Goal: Task Accomplishment & Management: Use online tool/utility

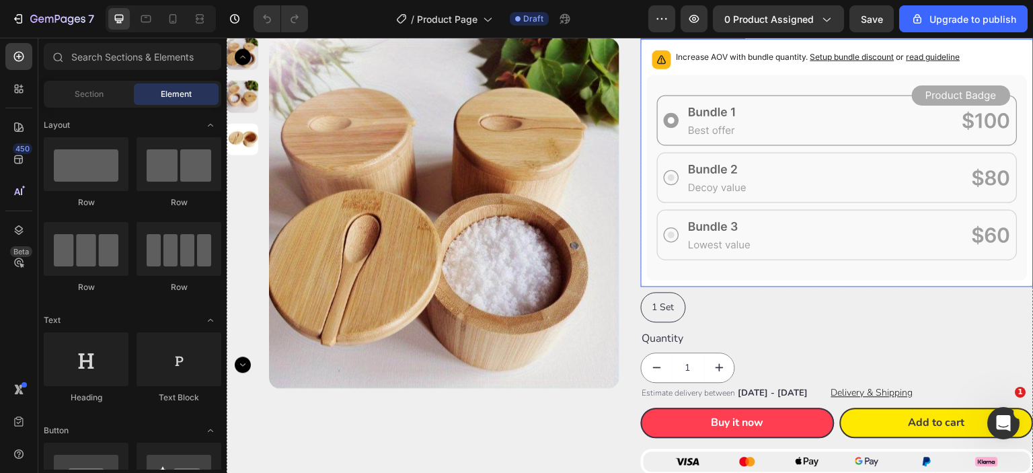
click at [647, 273] on icon at bounding box center [837, 178] width 380 height 206
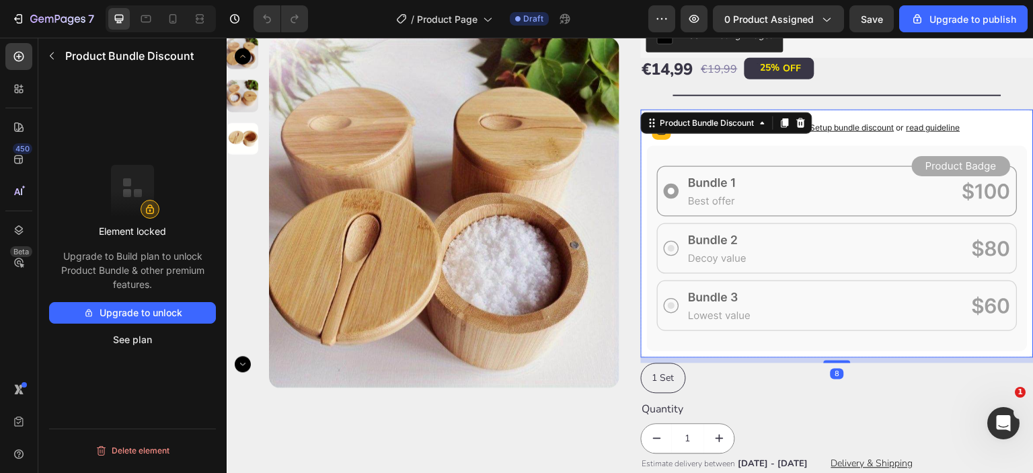
scroll to position [112, 0]
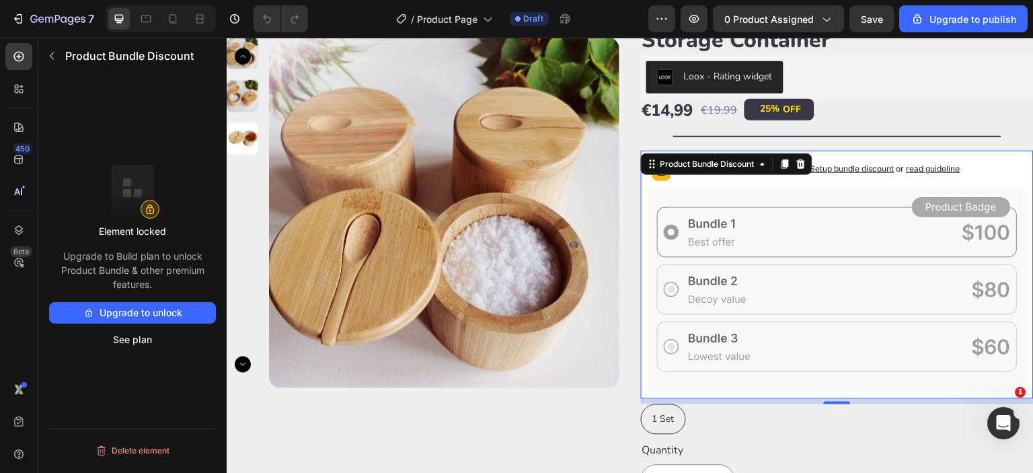
click at [798, 163] on icon at bounding box center [800, 164] width 11 height 11
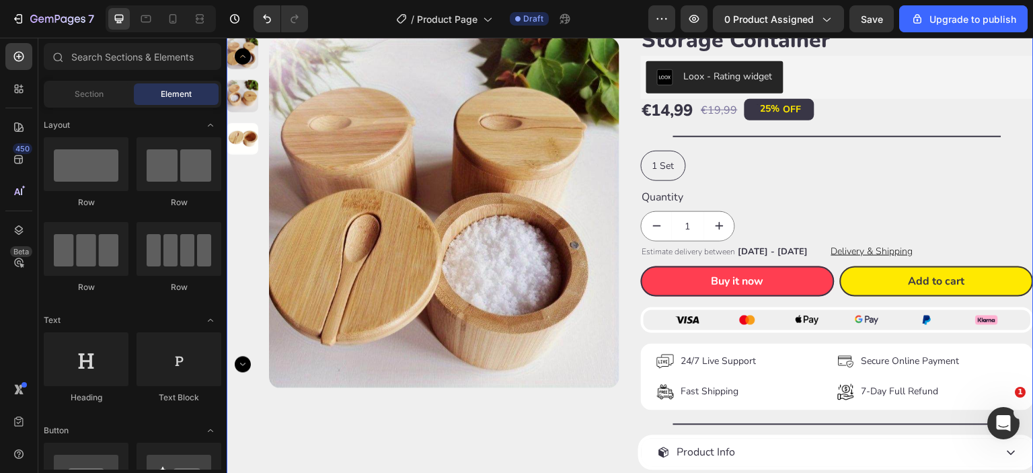
click at [784, 146] on div "Happy Nooke™ Product Vendor Wooden Salt Box with Lid – Spice Storage Container …" at bounding box center [837, 264] width 393 height 579
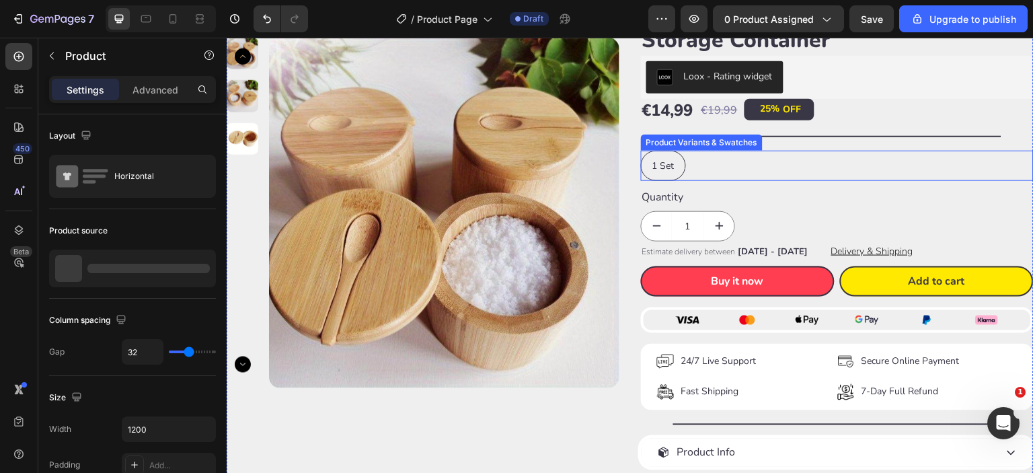
click at [780, 157] on div "1 Set 1 Set 1 Set" at bounding box center [837, 166] width 393 height 30
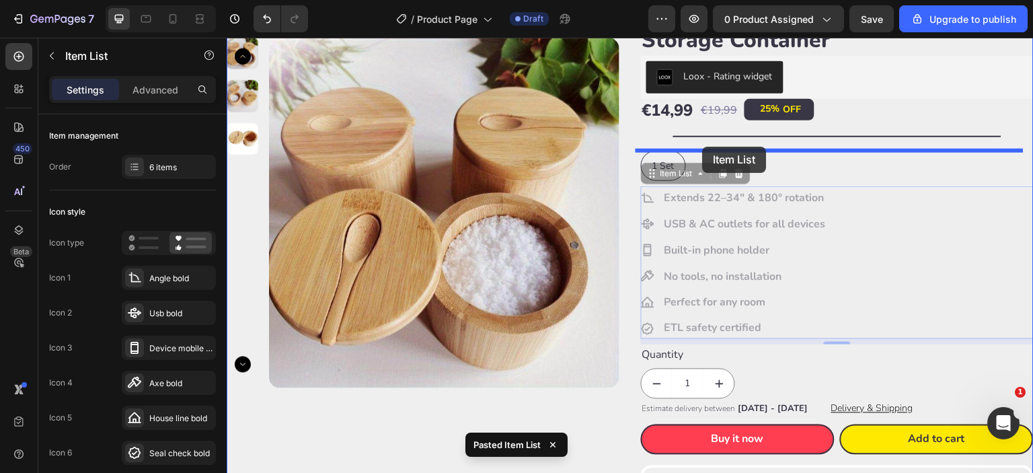
drag, startPoint x: 641, startPoint y: 171, endPoint x: 702, endPoint y: 147, distance: 66.0
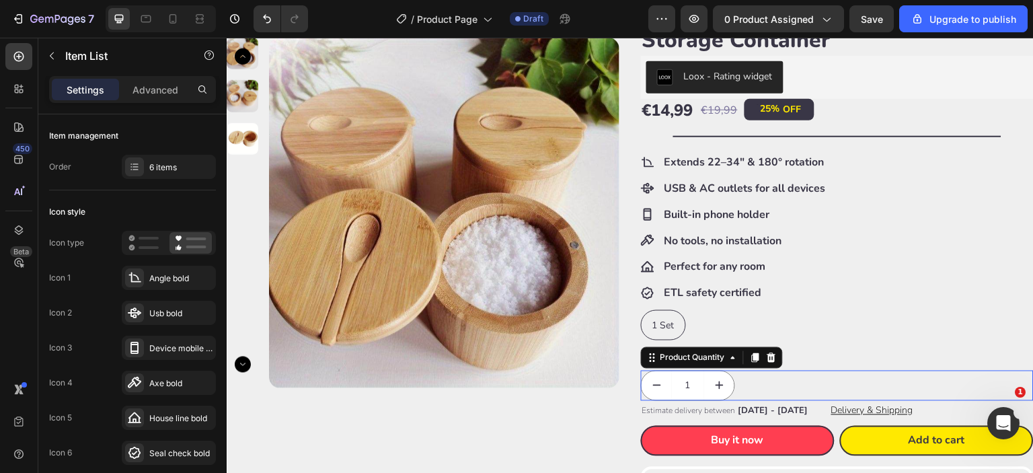
click at [760, 374] on div "1" at bounding box center [837, 385] width 393 height 30
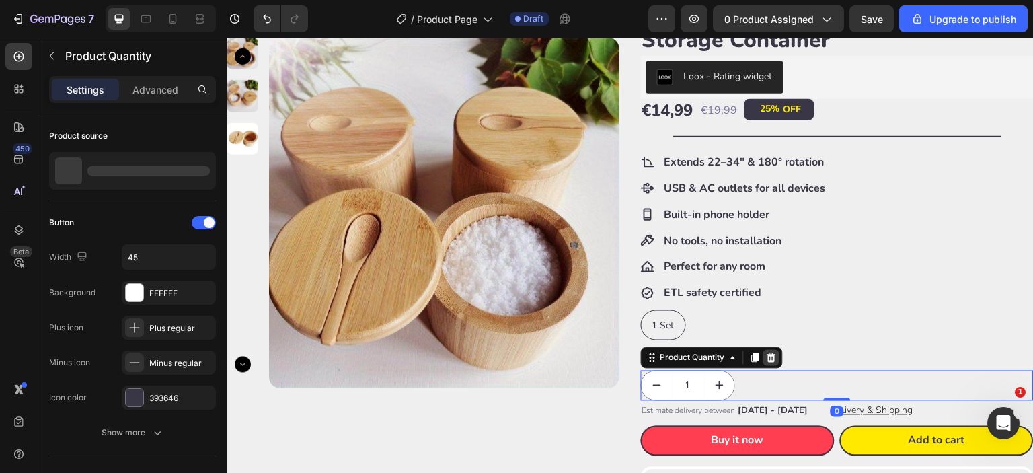
click at [767, 356] on icon at bounding box center [771, 357] width 9 height 9
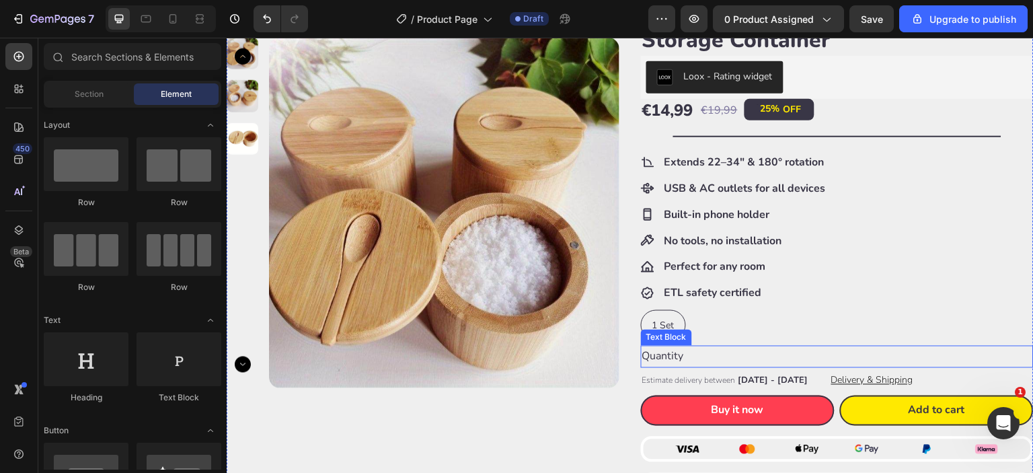
click at [767, 348] on div "Quantity" at bounding box center [837, 357] width 393 height 22
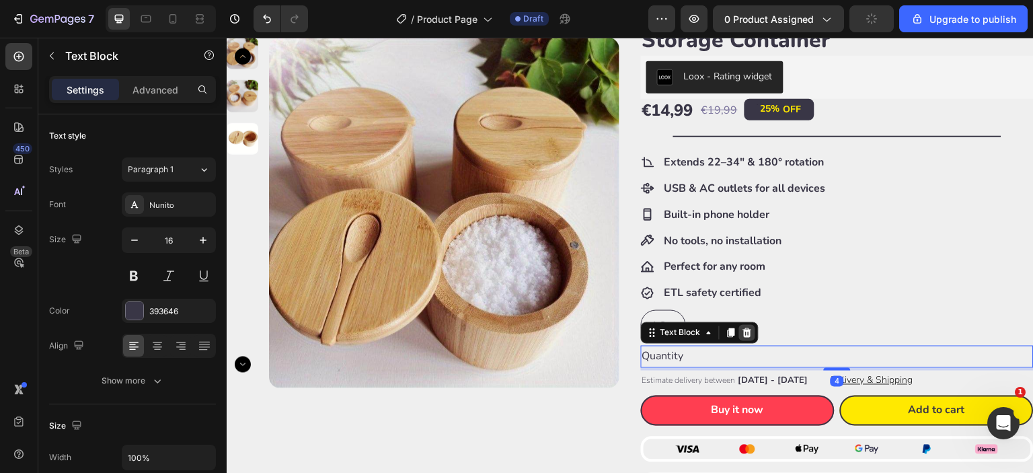
click at [745, 331] on icon at bounding box center [746, 332] width 11 height 11
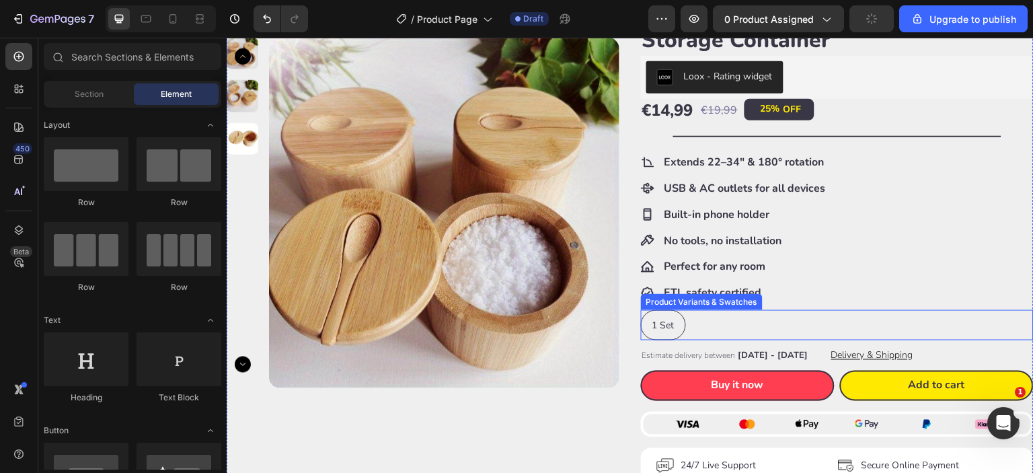
click at [752, 323] on div "1 Set 1 Set 1 Set" at bounding box center [837, 325] width 393 height 30
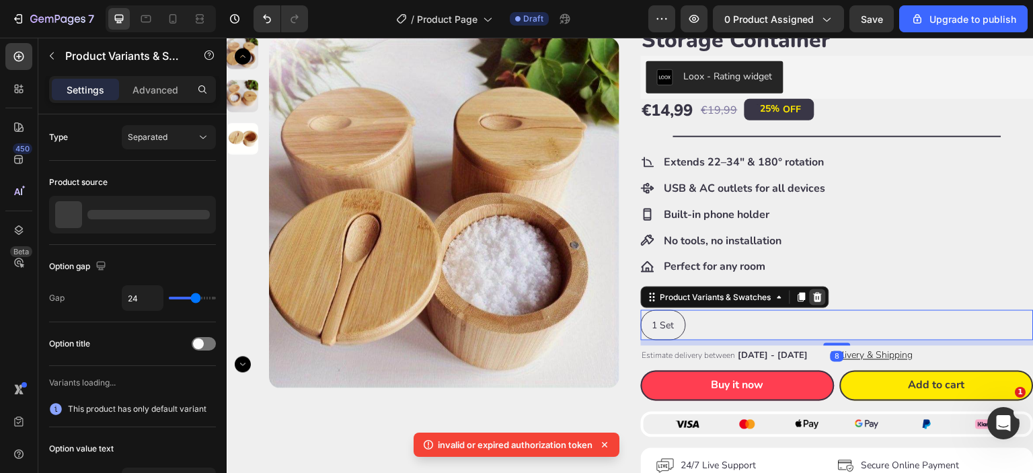
click at [813, 296] on icon at bounding box center [817, 296] width 9 height 9
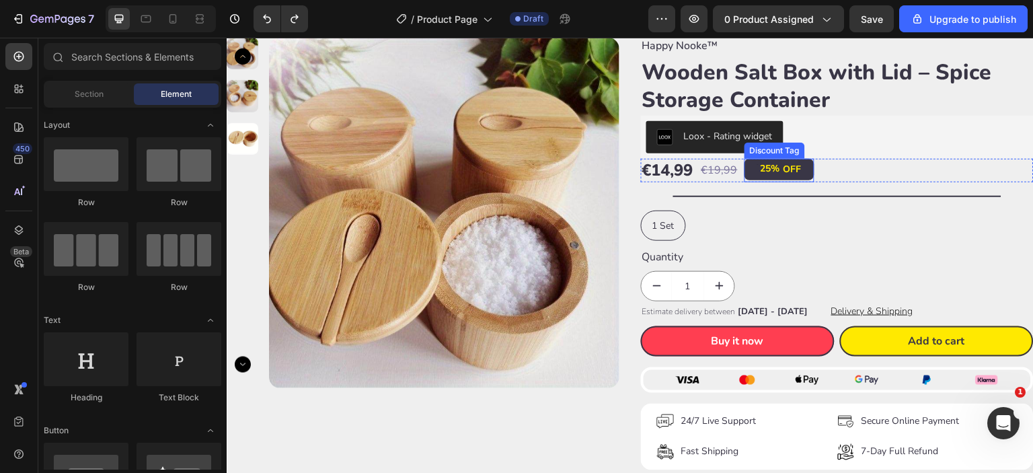
scroll to position [0, 0]
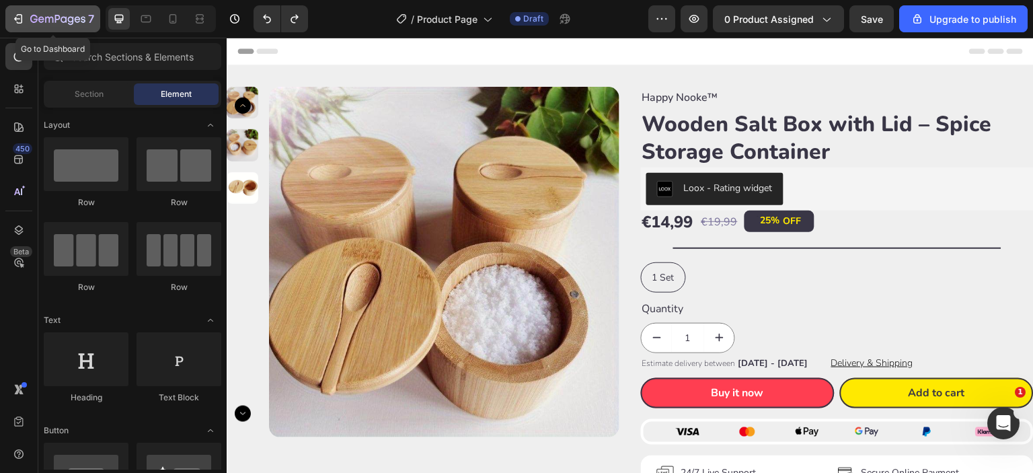
click at [47, 28] on button "7" at bounding box center [52, 18] width 95 height 27
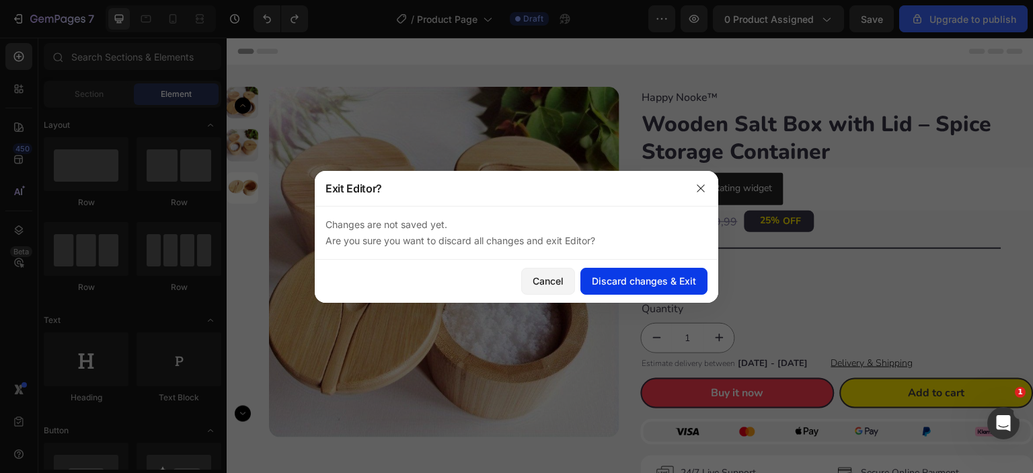
click at [628, 276] on div "Discard changes & Exit" at bounding box center [644, 281] width 104 height 14
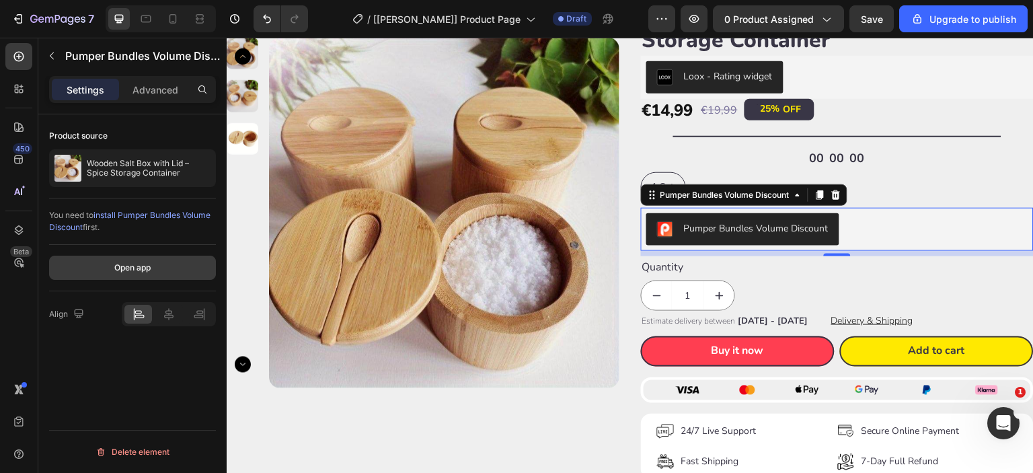
click at [147, 276] on button "Open app" at bounding box center [132, 267] width 167 height 24
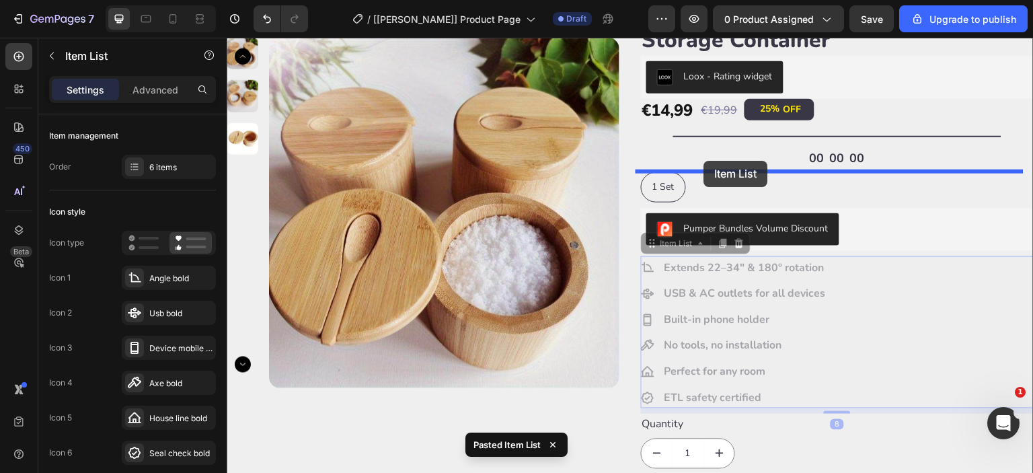
drag, startPoint x: 650, startPoint y: 239, endPoint x: 704, endPoint y: 161, distance: 95.3
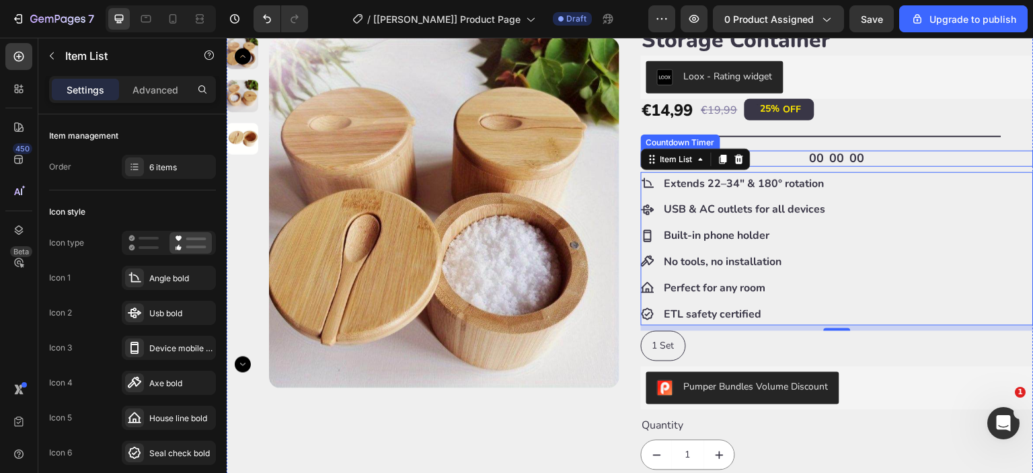
click at [858, 158] on div "00 00 00" at bounding box center [837, 158] width 393 height 15
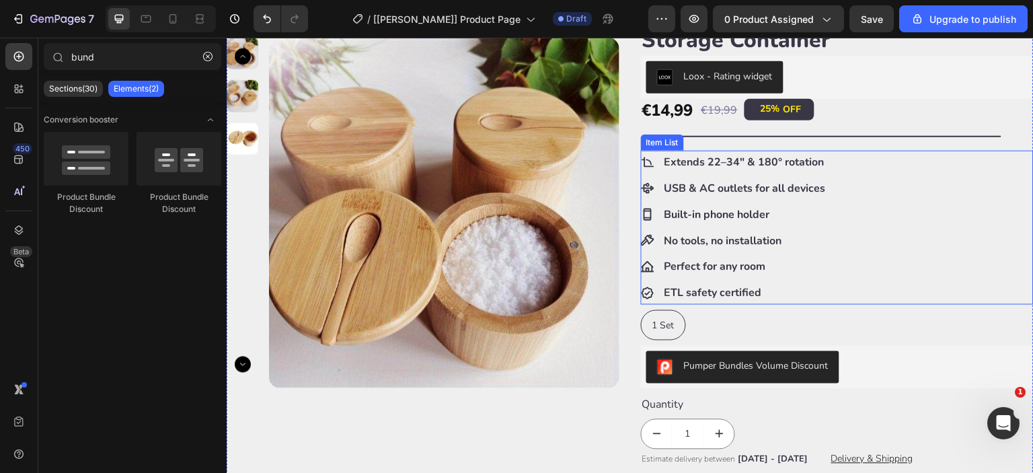
click at [812, 200] on div "Extends 22–34" & 180° rotation USB & AC outlets for all devices Built-in phone …" at bounding box center [734, 228] width 187 height 154
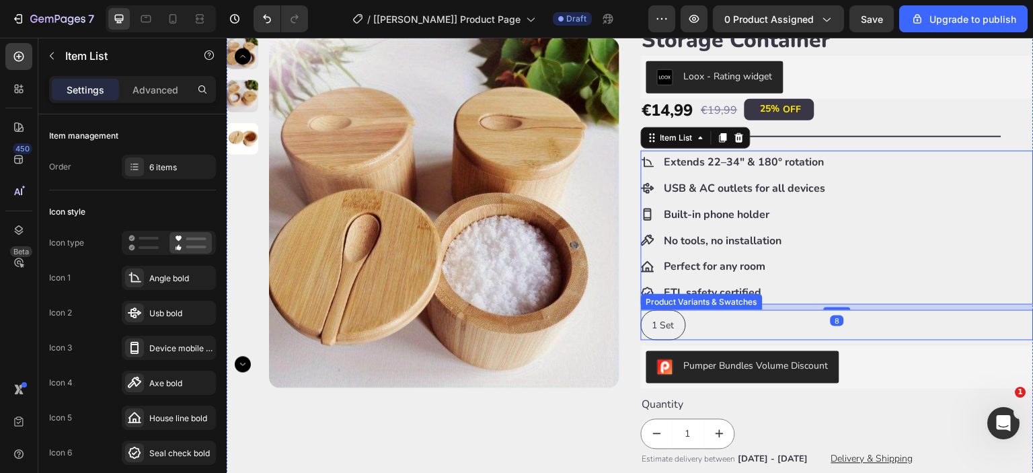
click at [749, 331] on div "1 Set 1 Set 1 Set" at bounding box center [837, 325] width 393 height 30
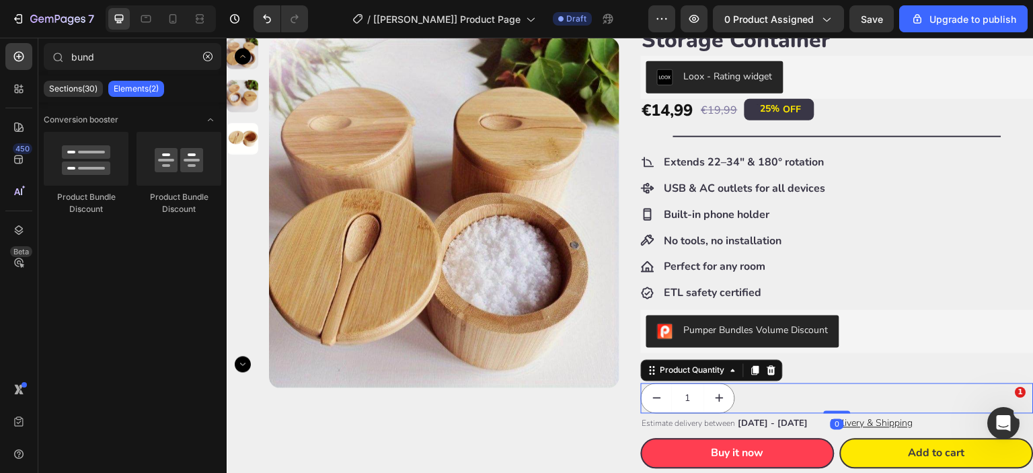
click at [780, 402] on div "1" at bounding box center [837, 398] width 393 height 30
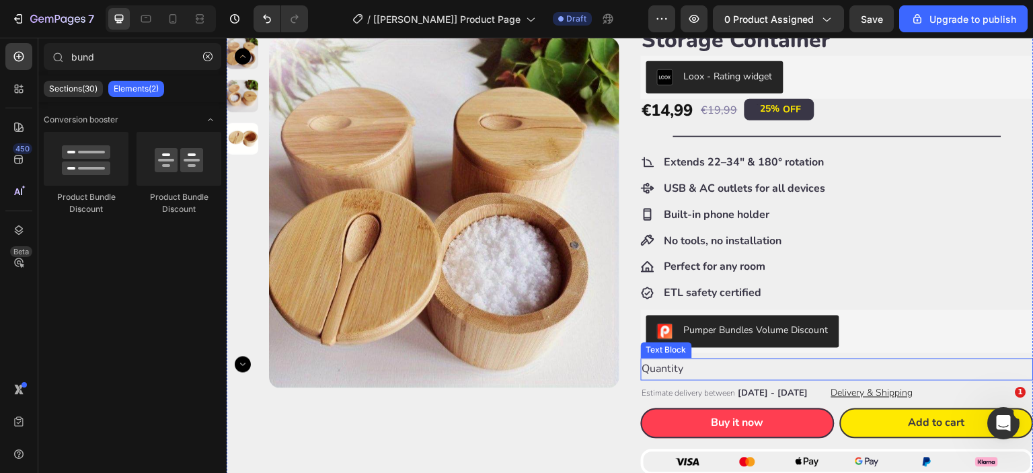
click at [749, 363] on div "Quantity" at bounding box center [837, 369] width 393 height 22
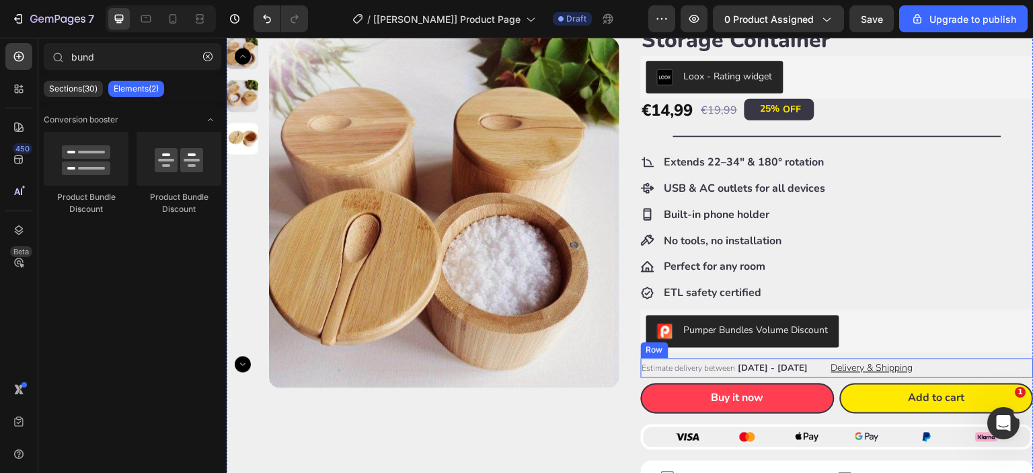
click at [937, 366] on div "Estimate delivery between Sep 02 - Sep 09 Delivery Date Delivery & Shipping But…" at bounding box center [837, 367] width 393 height 19
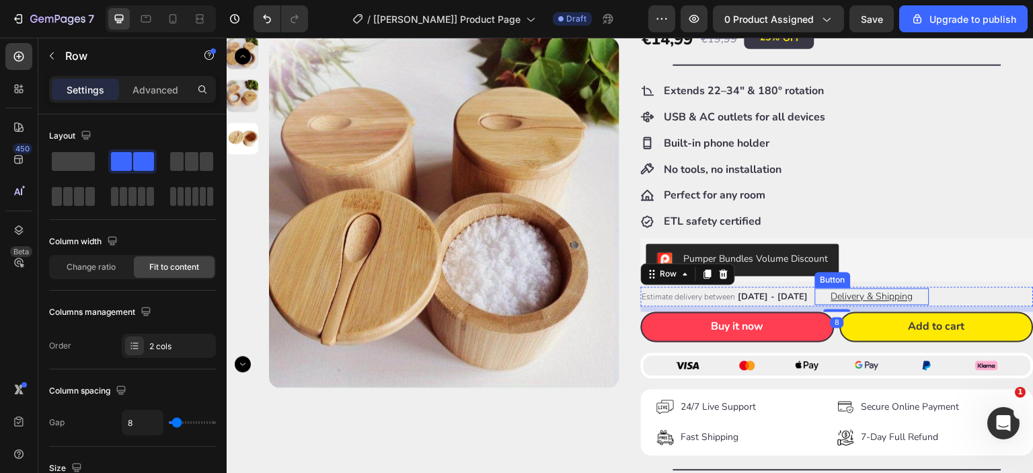
scroll to position [224, 0]
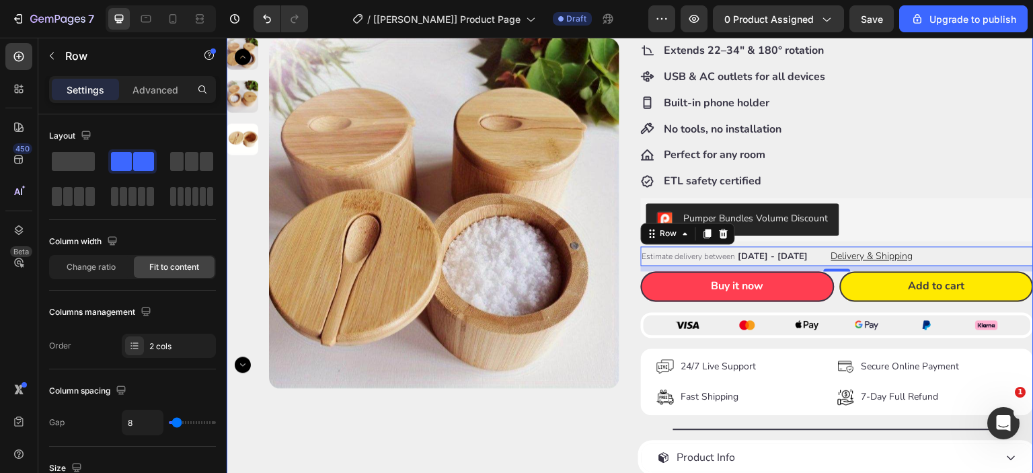
click at [828, 300] on div "Happy Nooke™ Product Vendor Wooden Salt Box with Lid – Spice Storage Container …" at bounding box center [837, 211] width 393 height 696
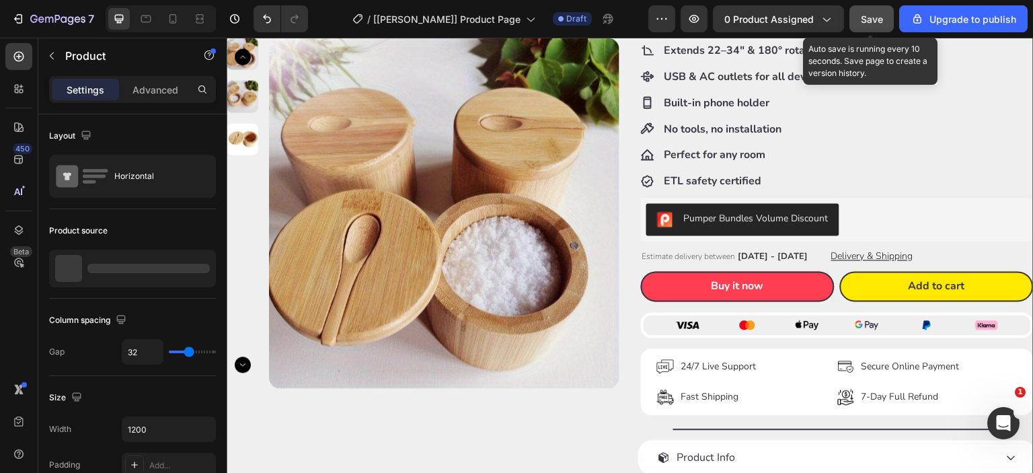
click at [873, 19] on span "Save" at bounding box center [871, 18] width 22 height 11
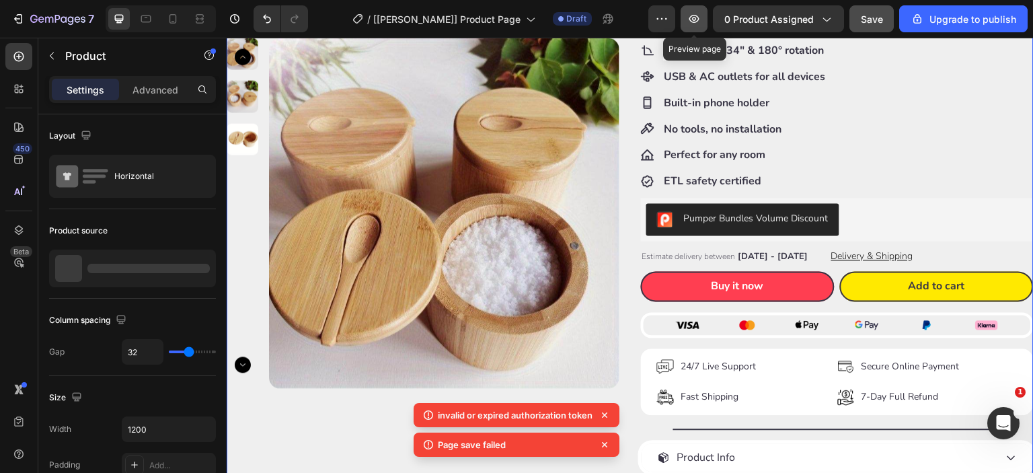
click at [696, 15] on icon "button" at bounding box center [693, 18] width 13 height 13
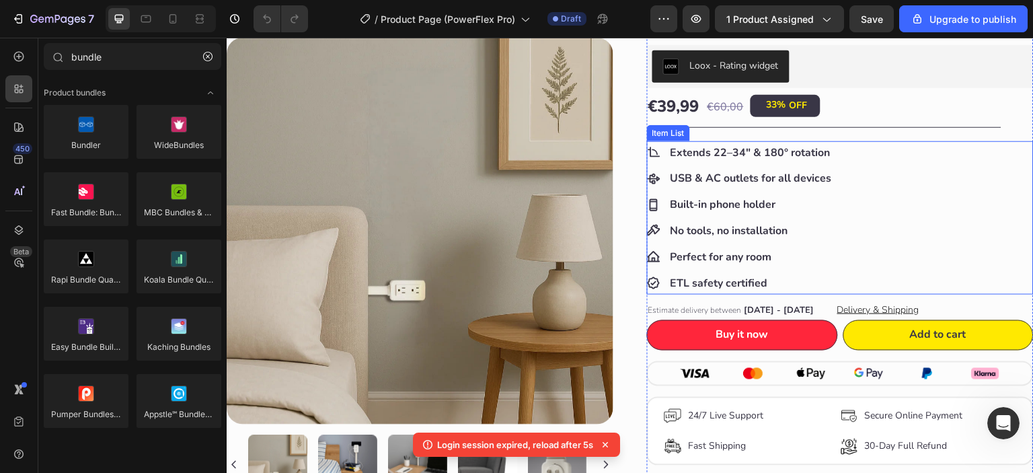
scroll to position [1, 0]
click at [890, 239] on div "Extends 22–34" & 180° rotation USB & AC outlets for all devices Built-in phone …" at bounding box center [840, 218] width 387 height 154
